Goal: Book appointment/travel/reservation

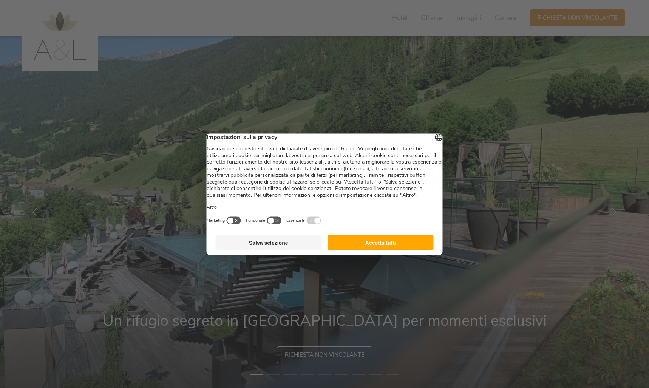
click at [409, 250] on button "Accetta tutti" at bounding box center [381, 242] width 106 height 15
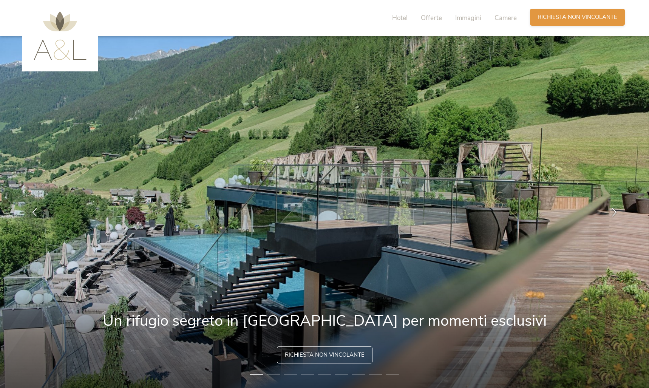
click at [569, 21] on span "Richiesta non vincolante" at bounding box center [578, 17] width 80 height 8
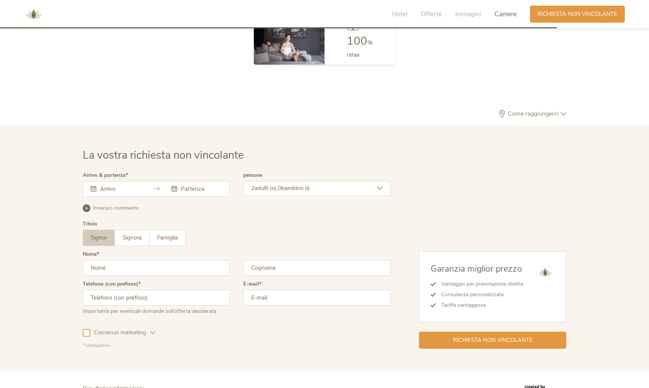
scroll to position [2273, 0]
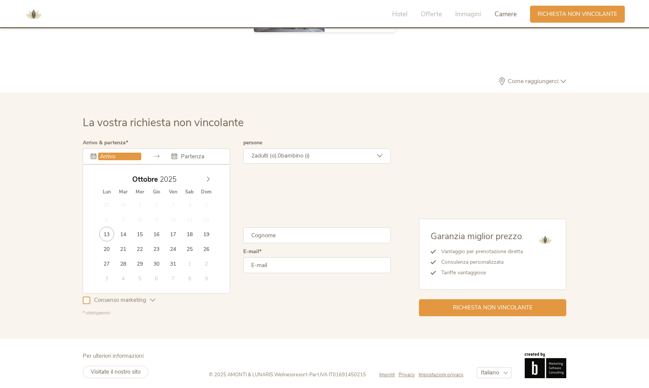
click at [125, 153] on input "text" at bounding box center [119, 157] width 43 height 8
click at [206, 179] on icon at bounding box center [208, 178] width 5 height 5
type input "[DATE]"
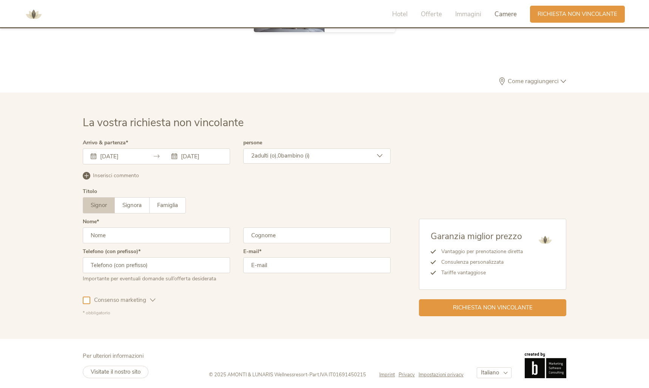
click at [150, 153] on div "[DATE] [DATE]" at bounding box center [156, 157] width 147 height 16
click at [135, 153] on input "[DATE]" at bounding box center [119, 157] width 43 height 8
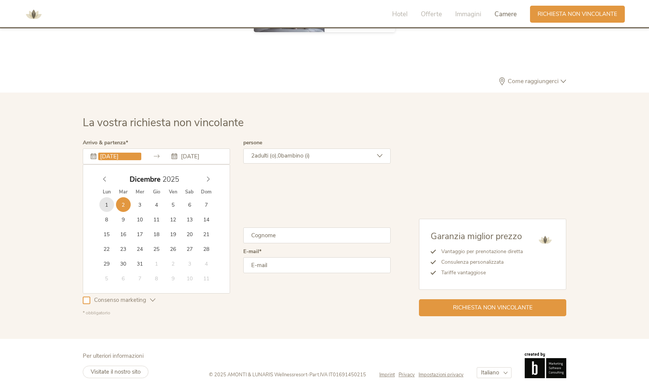
type input "[DATE]"
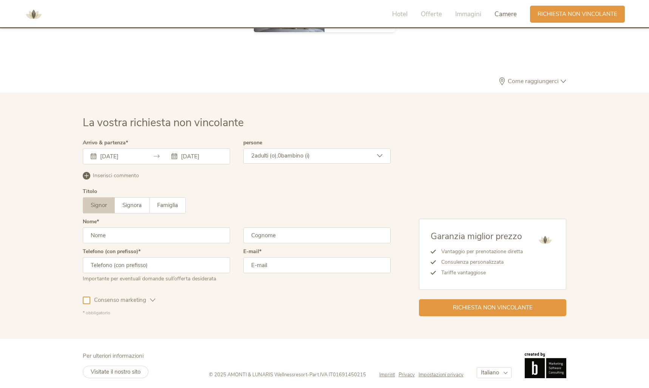
click at [272, 158] on div "2 adulti (o), 0 bambino (i)" at bounding box center [316, 156] width 147 height 15
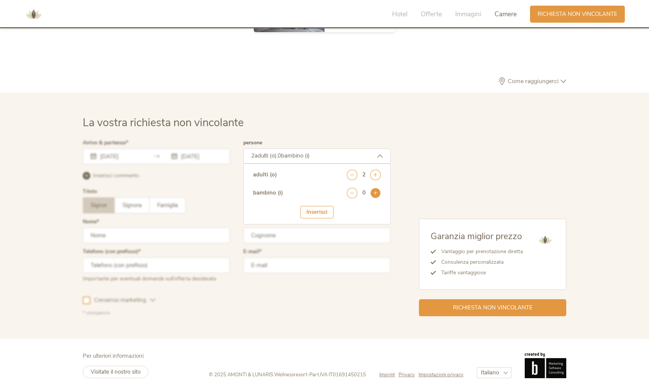
click at [379, 188] on icon at bounding box center [375, 193] width 11 height 11
select select "3"
click at [329, 234] on div "Inserisci" at bounding box center [316, 235] width 33 height 12
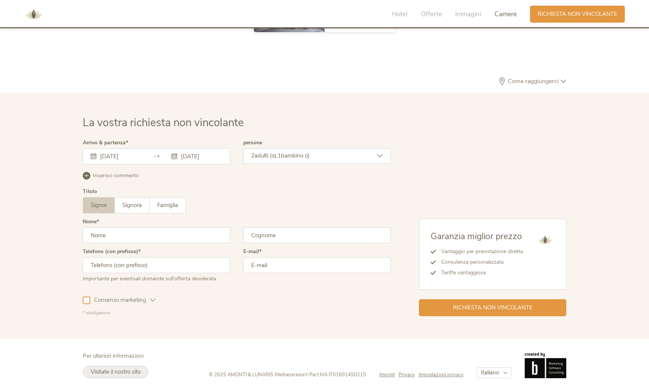
click at [113, 370] on span "Visitate il nostro sito" at bounding box center [116, 372] width 50 height 8
